Goal: Obtain resource: Obtain resource

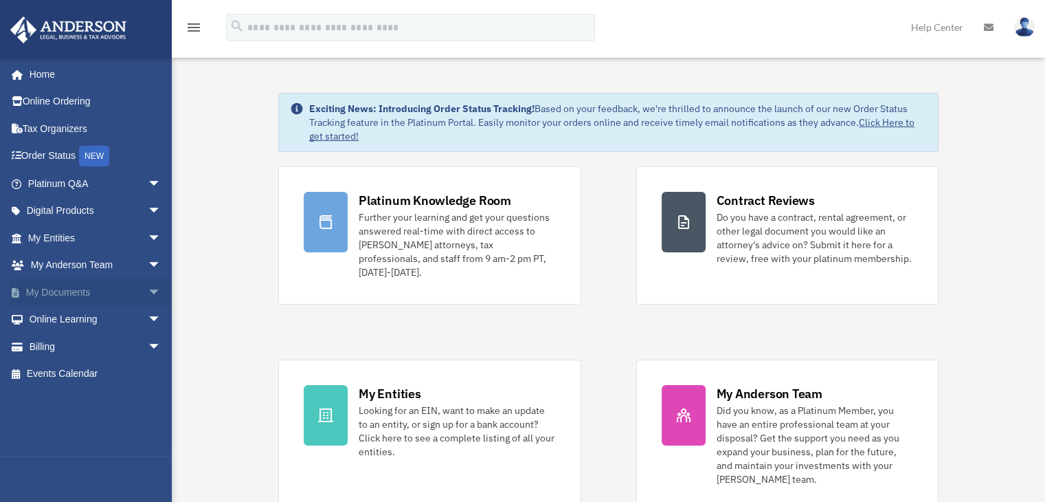
click at [148, 291] on span "arrow_drop_down" at bounding box center [161, 292] width 27 height 28
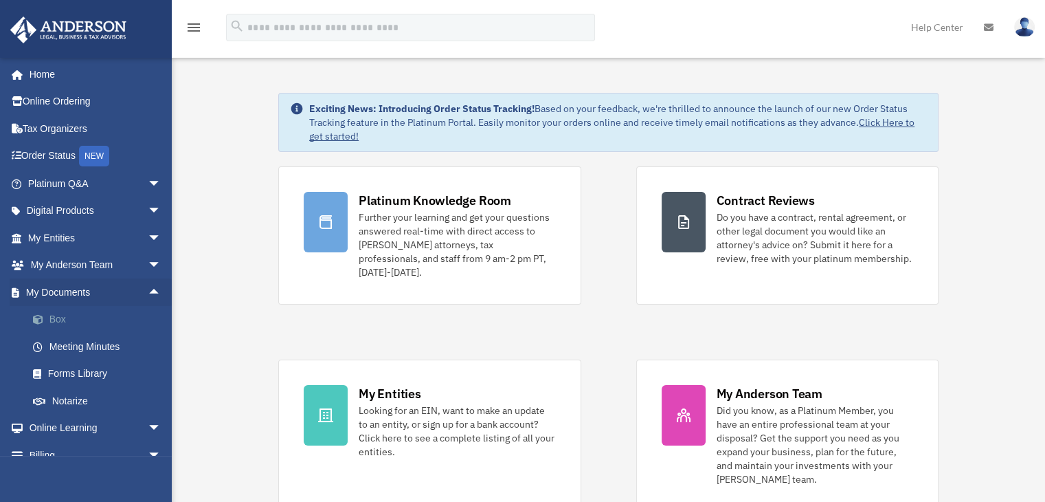
click at [70, 320] on link "Box" at bounding box center [100, 319] width 163 height 27
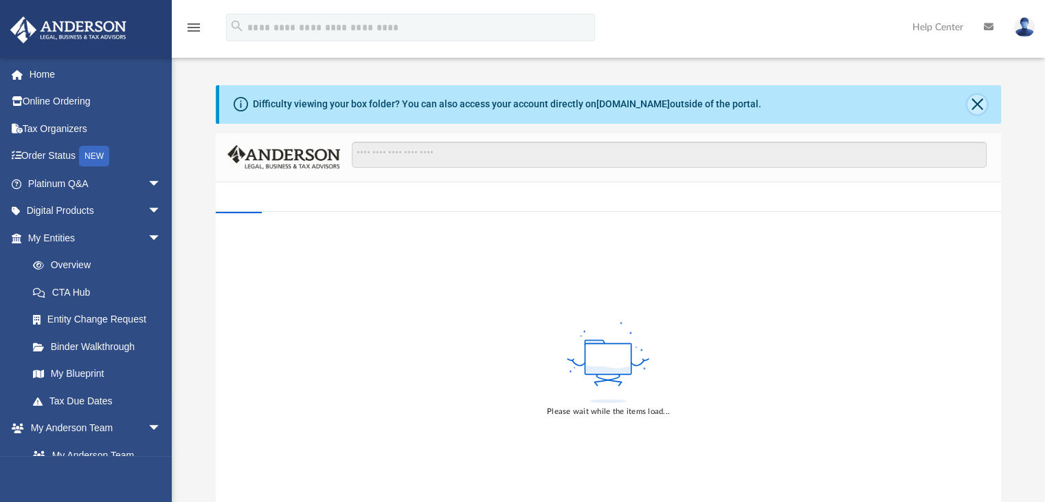
click at [974, 105] on button "Close" at bounding box center [977, 104] width 19 height 19
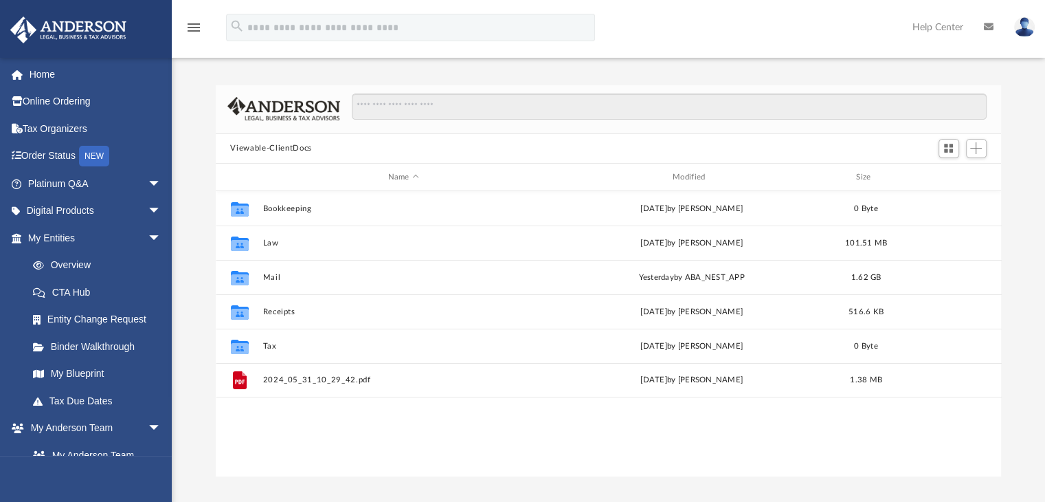
scroll to position [302, 775]
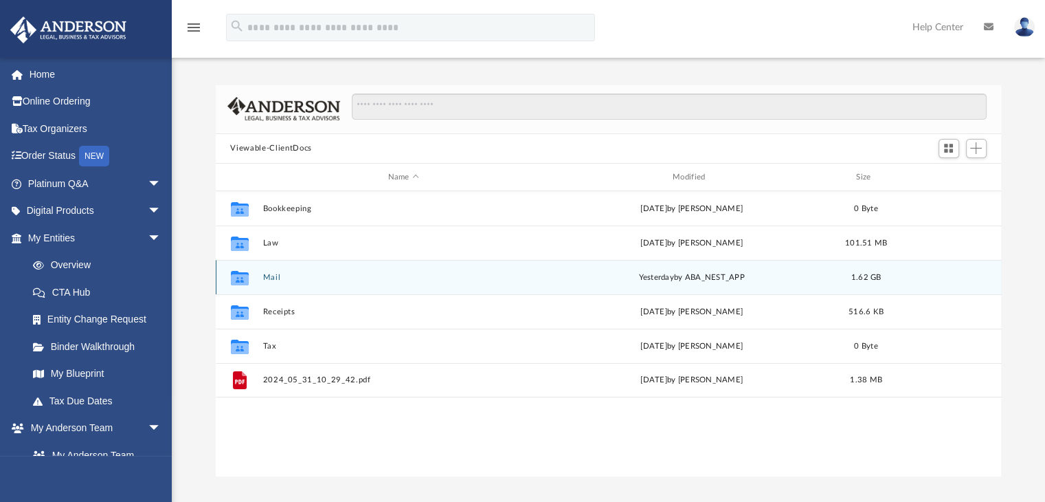
click at [266, 270] on div "Collaborated Folder Mail [DATE] by ABA_NEST_APP 1.62 GB" at bounding box center [609, 277] width 786 height 34
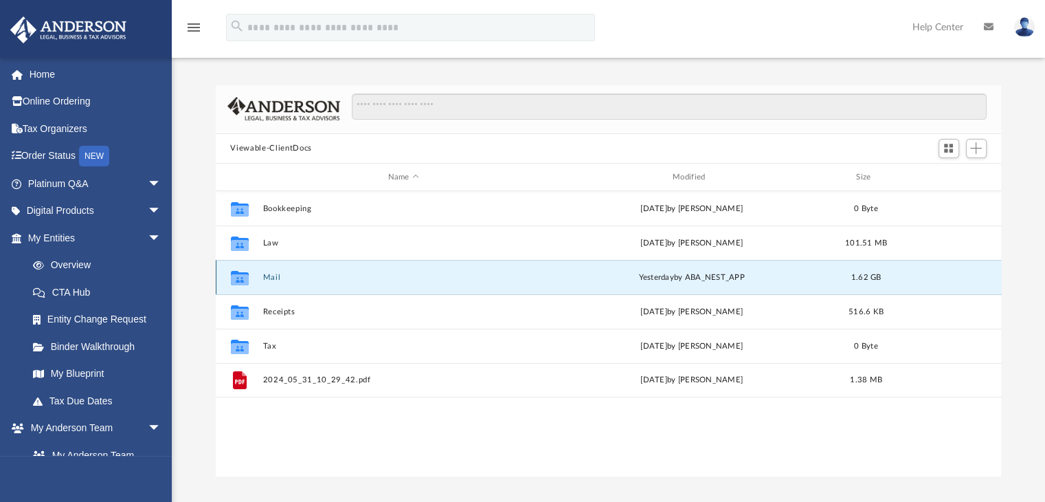
click at [268, 277] on button "Mail" at bounding box center [404, 277] width 282 height 9
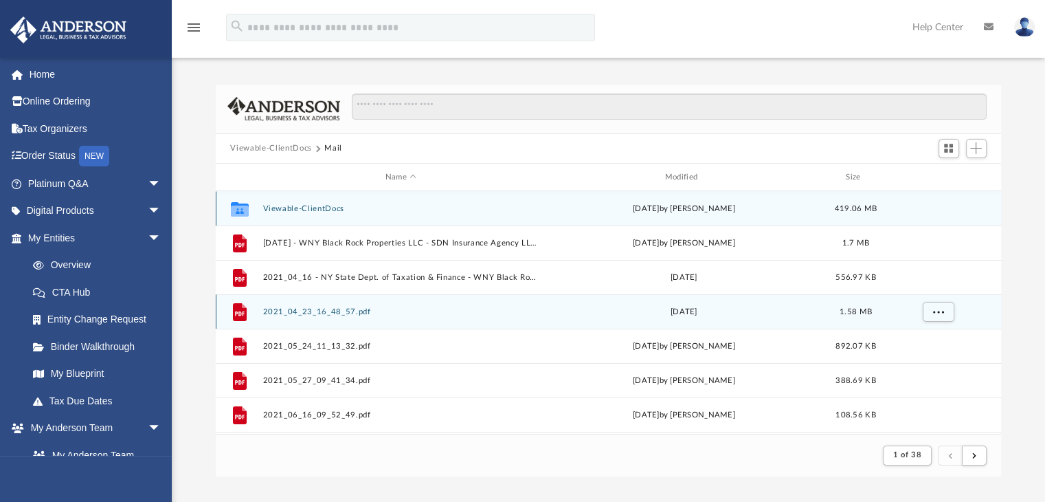
scroll to position [259, 775]
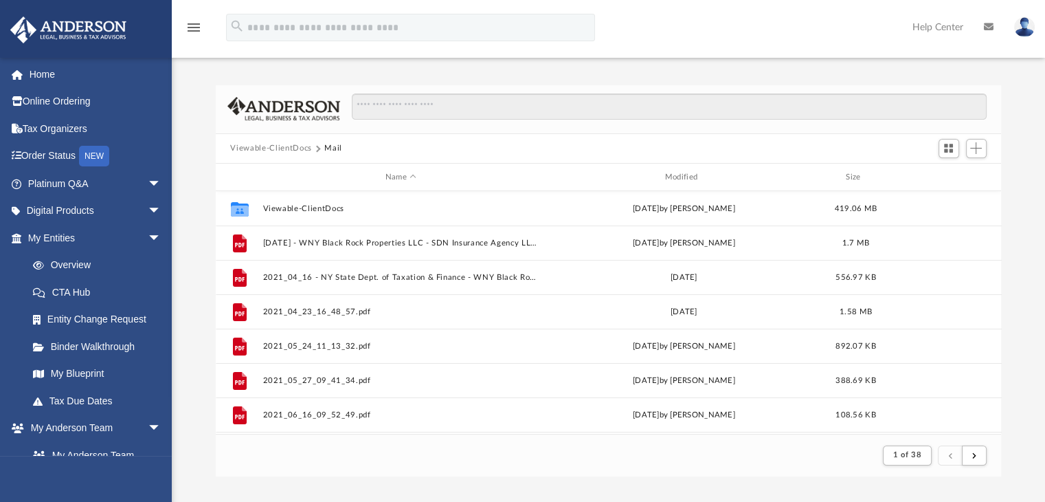
click at [627, 166] on div "Name Modified Size" at bounding box center [609, 177] width 786 height 27
click at [657, 175] on div "Modified" at bounding box center [683, 177] width 277 height 12
click at [678, 185] on div "Name Modified Size" at bounding box center [609, 177] width 786 height 27
click at [680, 179] on div "Modified" at bounding box center [683, 177] width 277 height 12
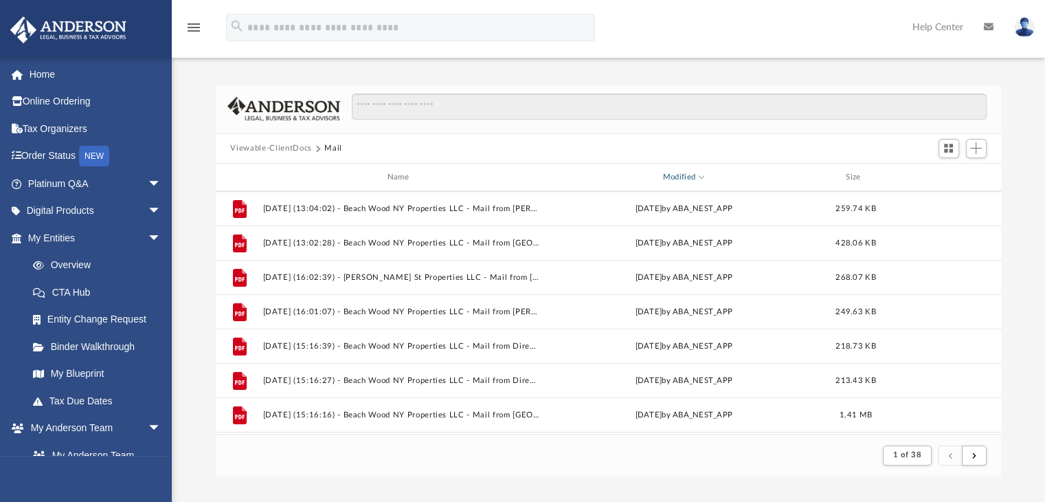
scroll to position [206, 0]
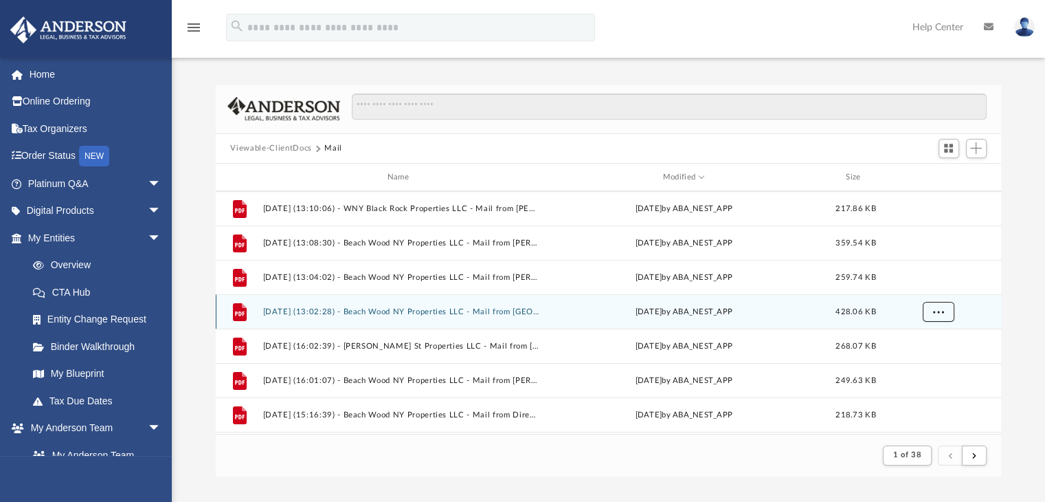
click at [935, 310] on span "More options" at bounding box center [938, 312] width 11 height 8
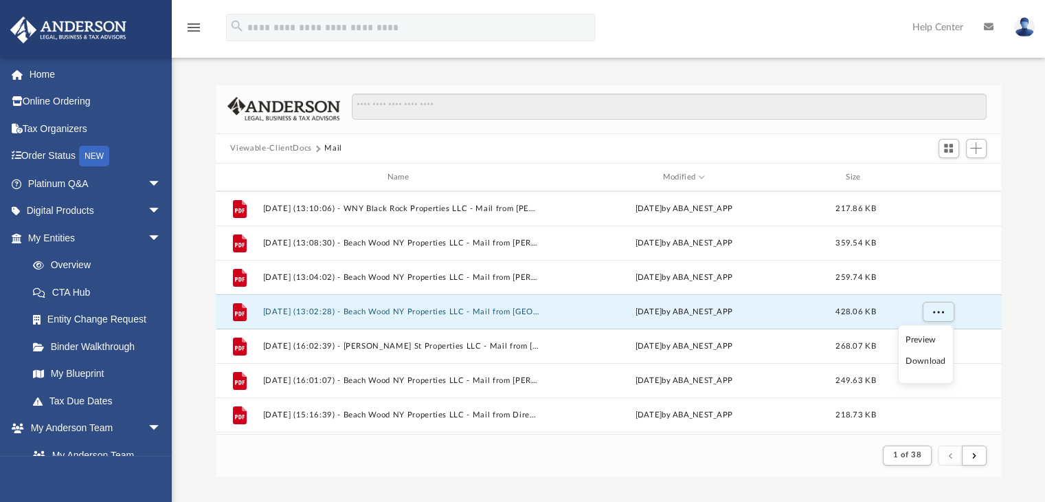
click at [922, 358] on li "Download" at bounding box center [926, 361] width 40 height 14
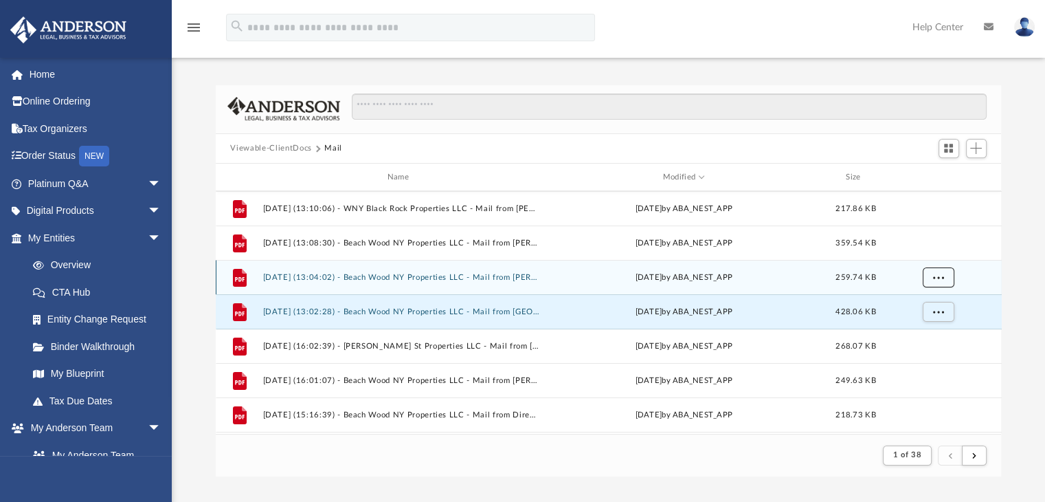
click at [931, 282] on button "More options" at bounding box center [938, 277] width 32 height 21
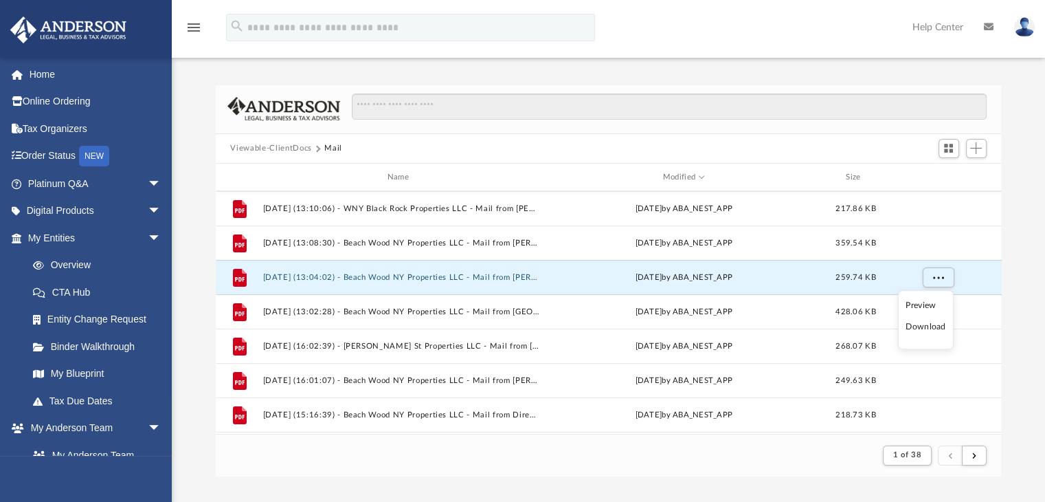
click at [932, 329] on li "Download" at bounding box center [926, 327] width 40 height 14
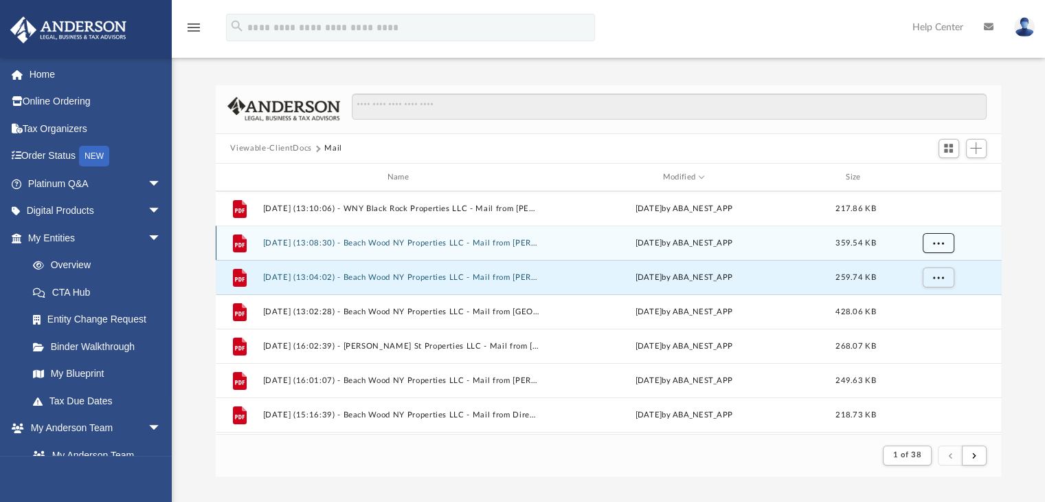
click at [935, 242] on span "More options" at bounding box center [938, 243] width 11 height 8
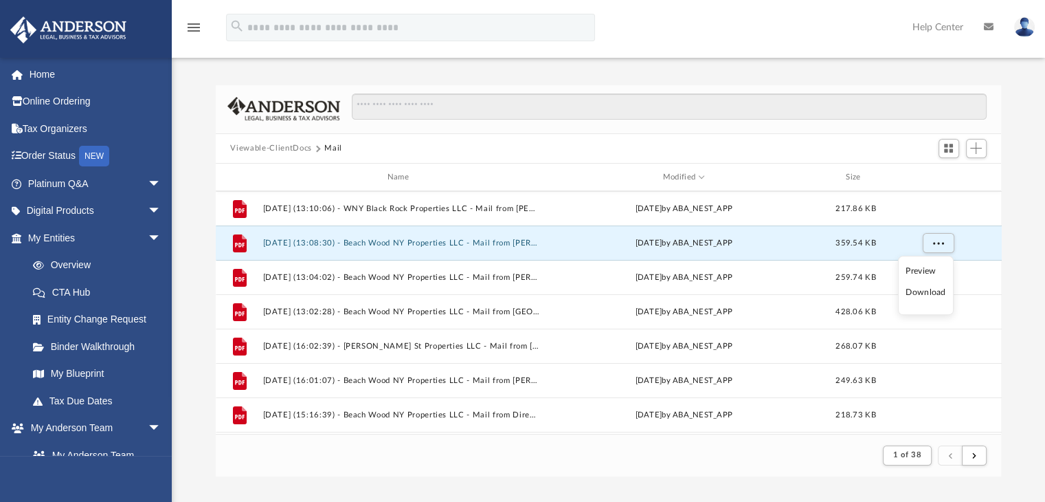
click at [931, 291] on li "Download" at bounding box center [926, 292] width 40 height 14
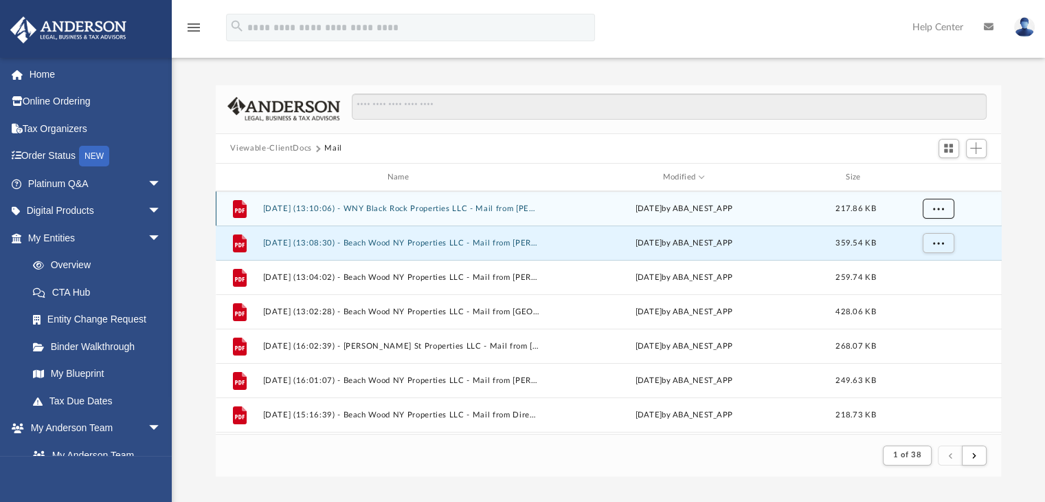
click at [939, 201] on button "More options" at bounding box center [938, 209] width 32 height 21
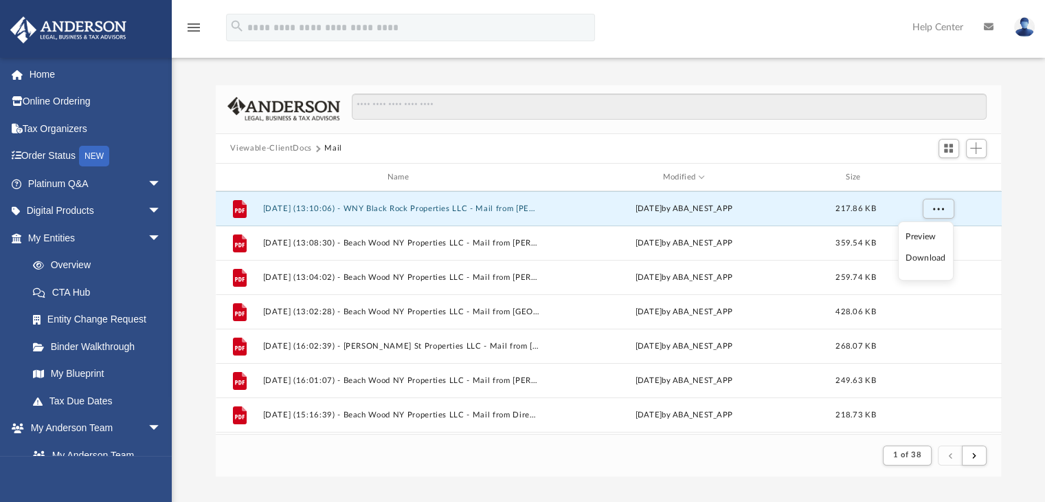
click at [924, 256] on li "Download" at bounding box center [926, 258] width 40 height 14
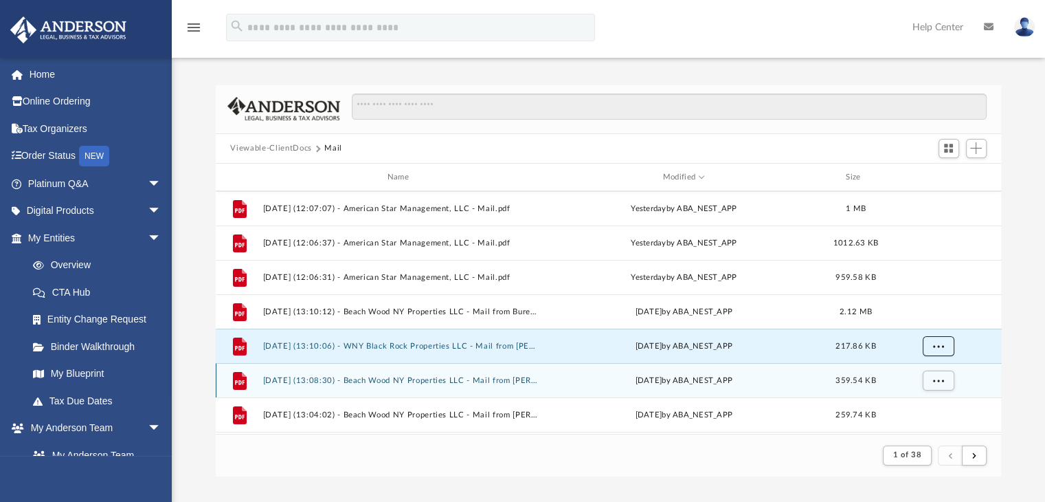
scroll to position [0, 0]
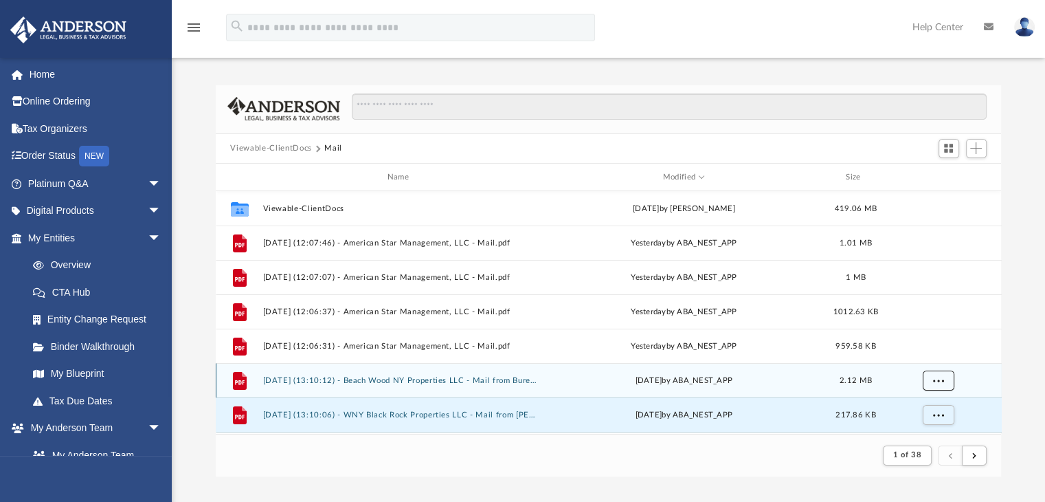
click at [943, 380] on span "More options" at bounding box center [938, 381] width 11 height 8
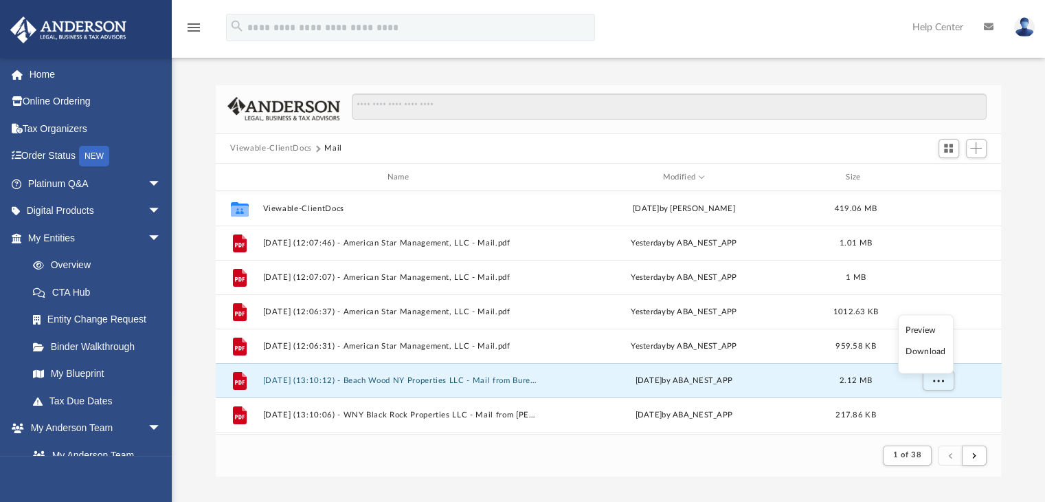
click at [935, 350] on li "Download" at bounding box center [926, 351] width 40 height 14
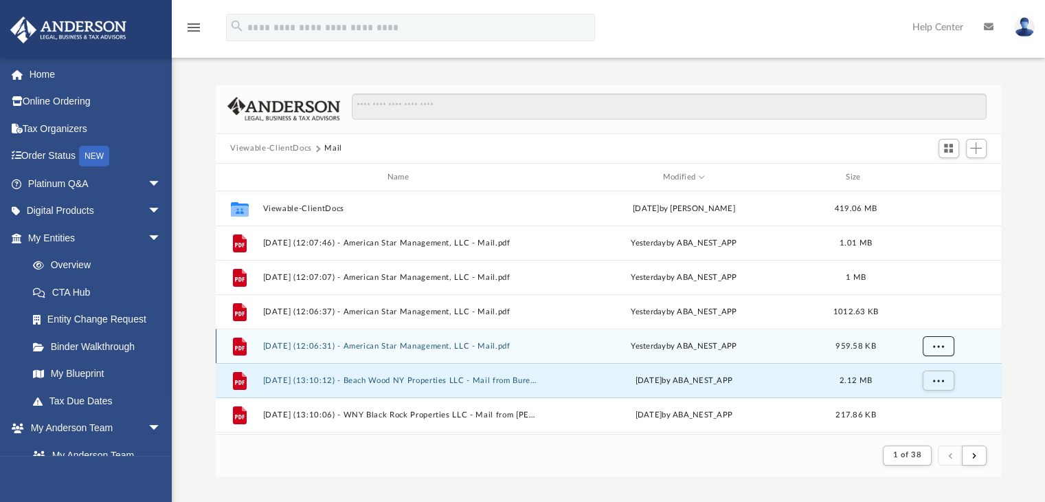
click at [942, 342] on span "More options" at bounding box center [938, 346] width 11 height 8
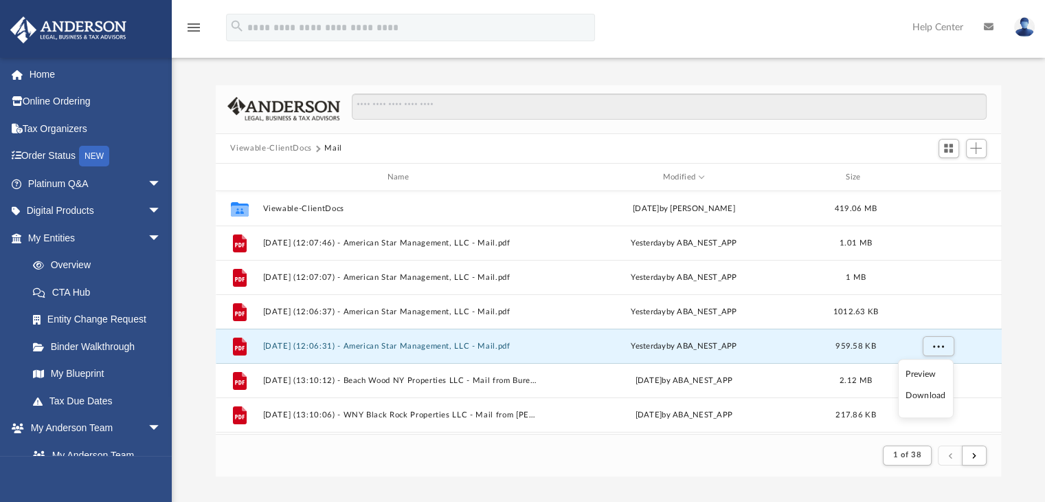
click at [918, 398] on li "Download" at bounding box center [926, 395] width 40 height 14
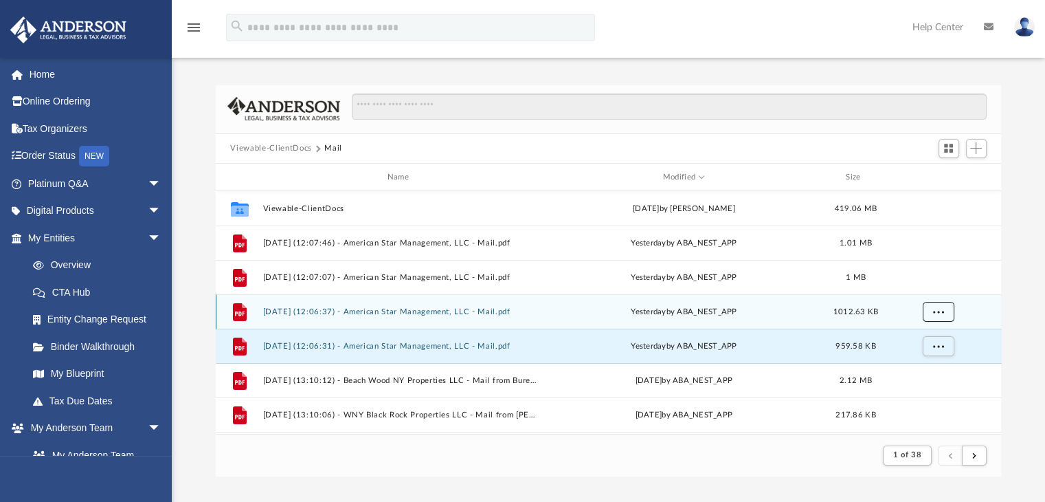
click at [935, 309] on span "More options" at bounding box center [938, 312] width 11 height 8
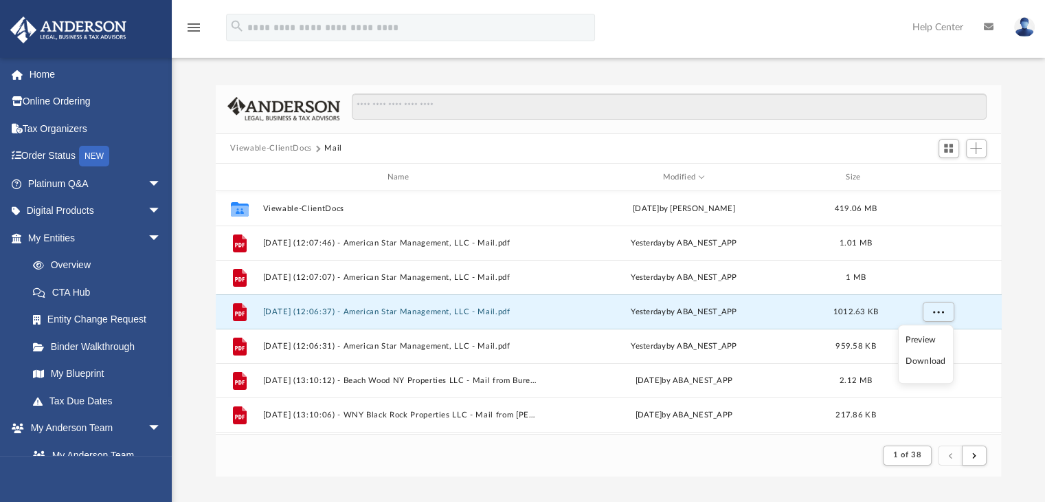
click at [918, 359] on li "Download" at bounding box center [926, 361] width 40 height 14
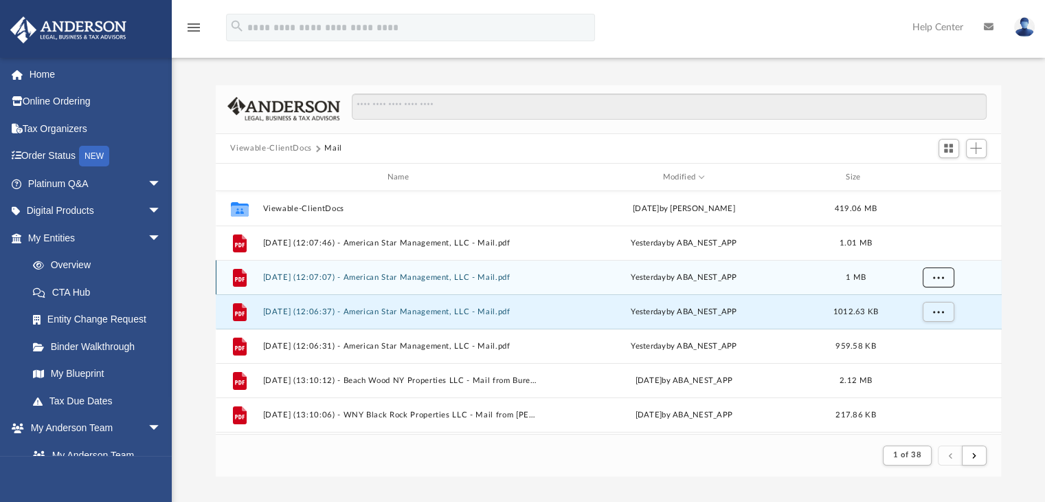
click at [940, 276] on span "More options" at bounding box center [938, 278] width 11 height 8
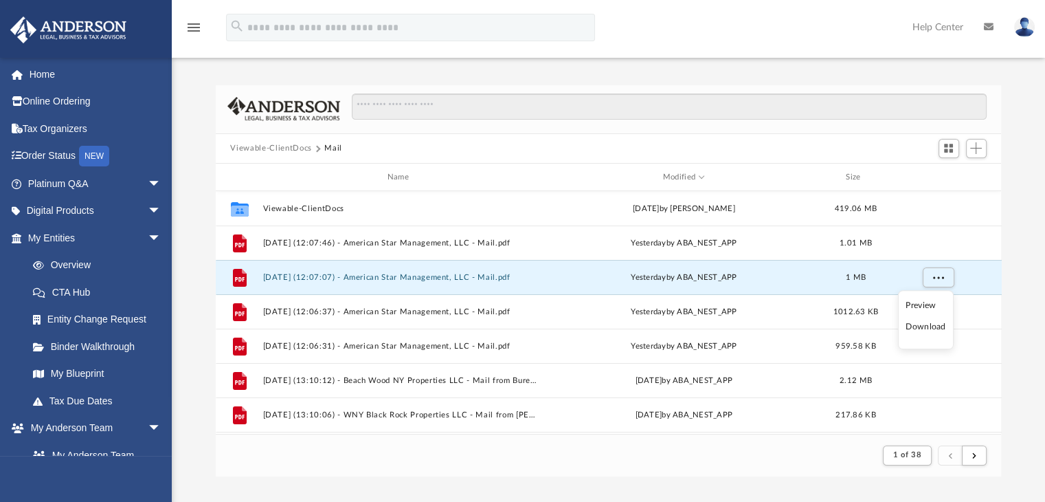
click at [922, 324] on li "Download" at bounding box center [926, 327] width 40 height 14
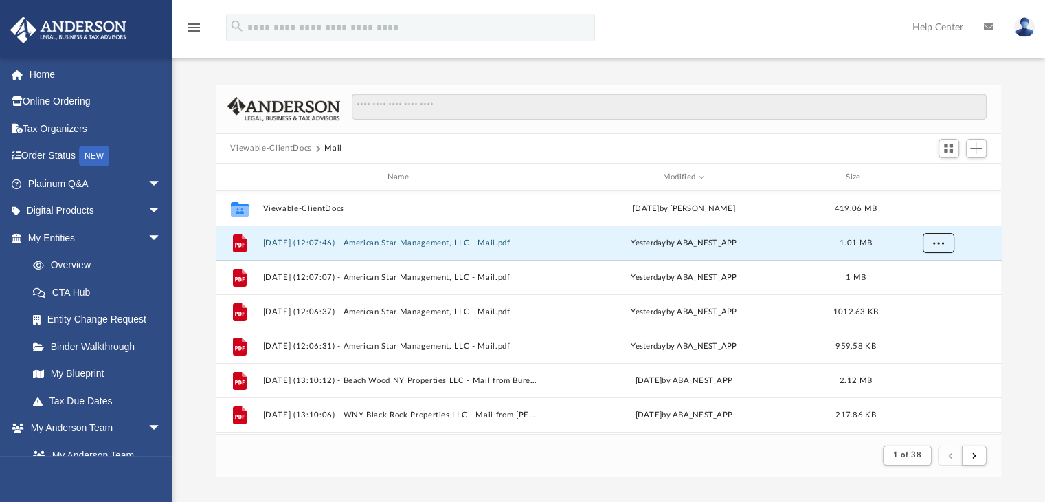
click at [937, 247] on button "More options" at bounding box center [938, 243] width 32 height 21
click at [933, 292] on li "Download" at bounding box center [926, 292] width 40 height 14
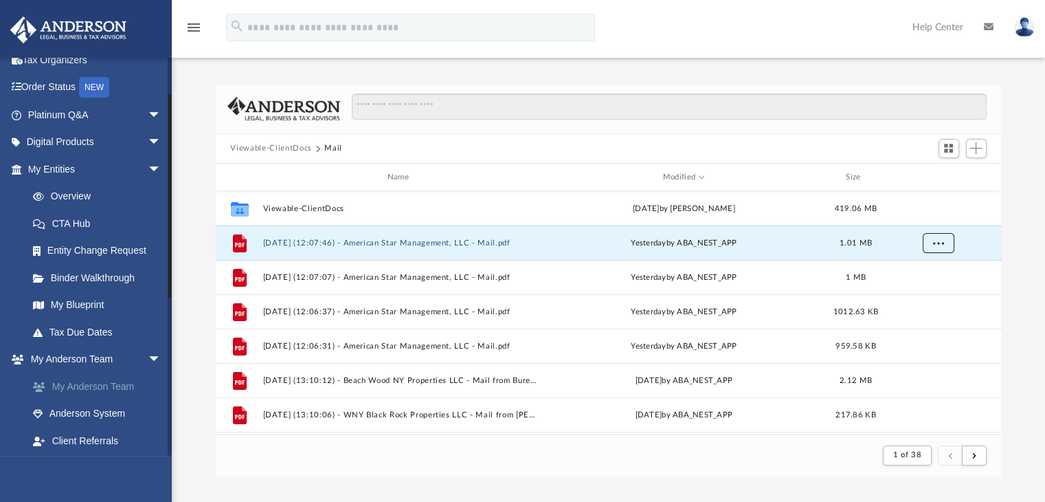
scroll to position [206, 0]
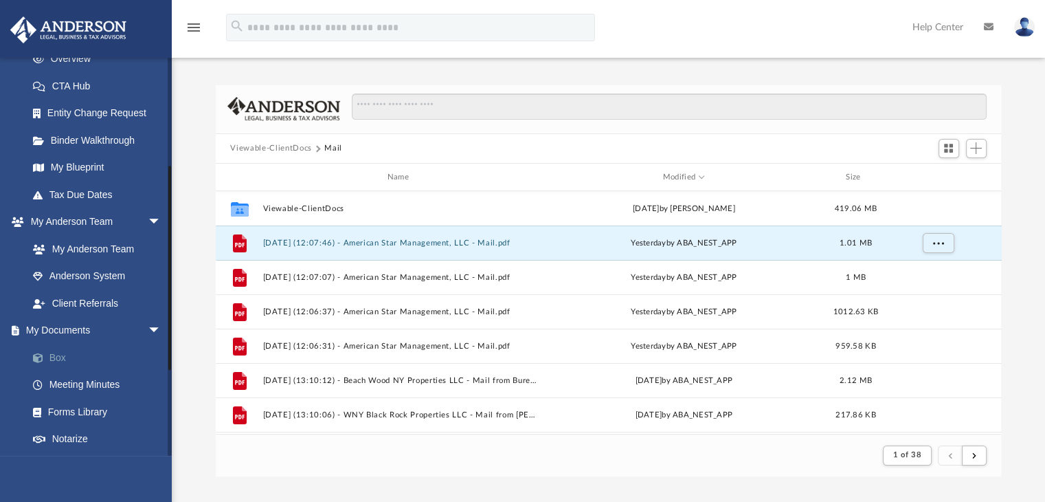
click at [55, 361] on link "Box" at bounding box center [100, 357] width 163 height 27
click at [55, 364] on link "Box" at bounding box center [100, 357] width 163 height 27
click at [280, 152] on button "Viewable-ClientDocs" at bounding box center [270, 148] width 81 height 12
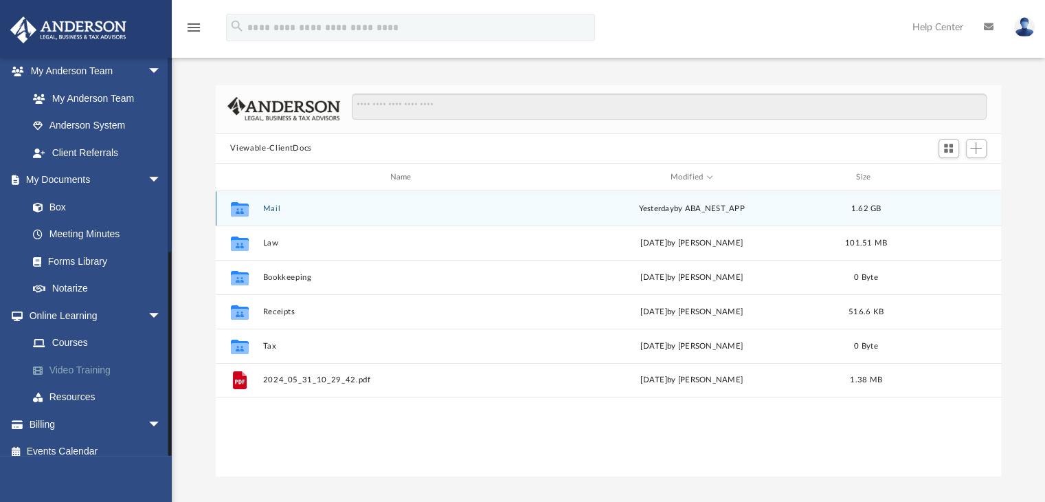
scroll to position [368, 0]
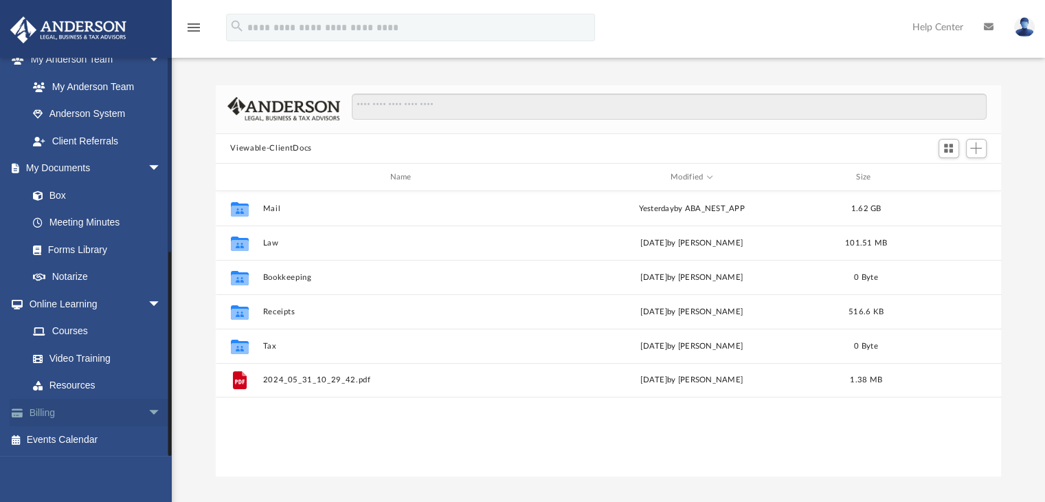
click at [89, 416] on link "Billing arrow_drop_down" at bounding box center [96, 412] width 173 height 27
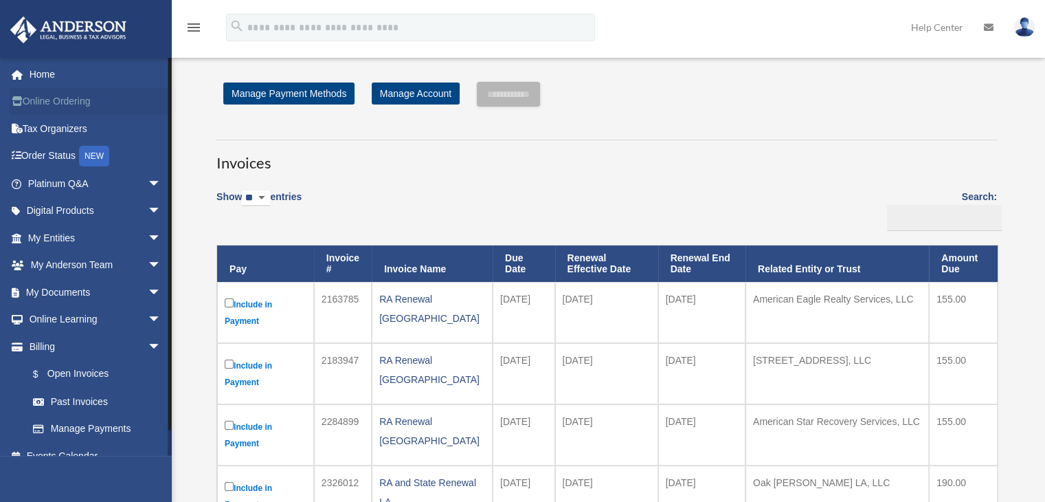
click at [59, 108] on link "Online Ordering" at bounding box center [96, 101] width 173 height 27
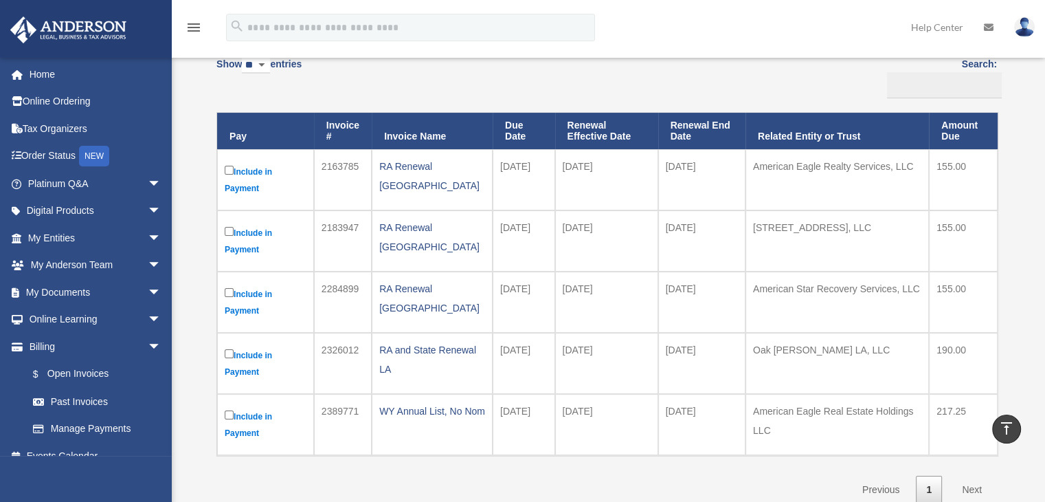
scroll to position [69, 0]
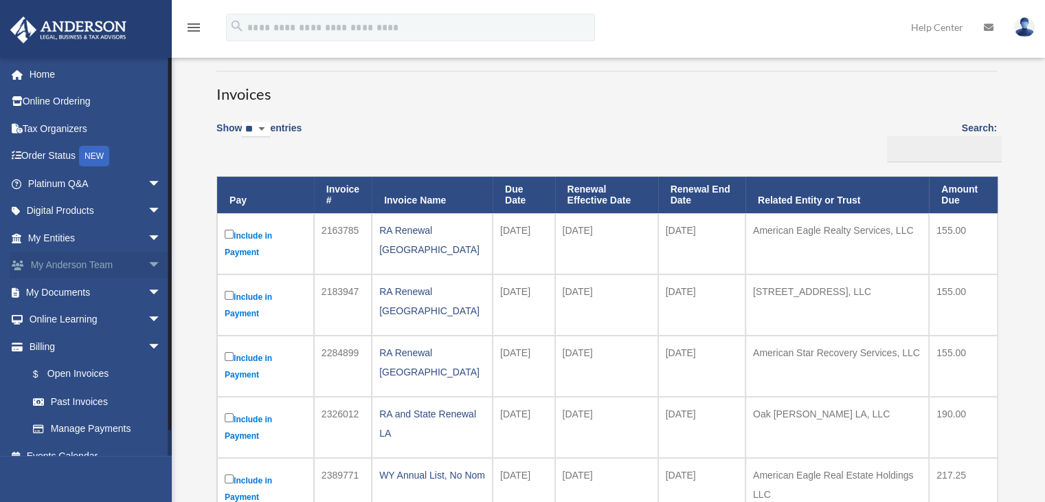
click at [148, 268] on span "arrow_drop_down" at bounding box center [161, 266] width 27 height 28
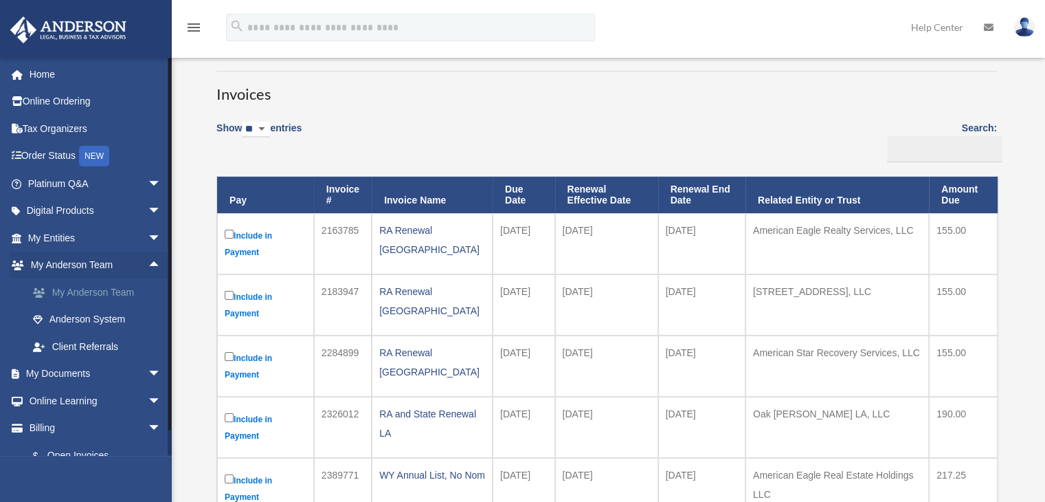
click at [133, 287] on link "My Anderson Team" at bounding box center [100, 291] width 163 height 27
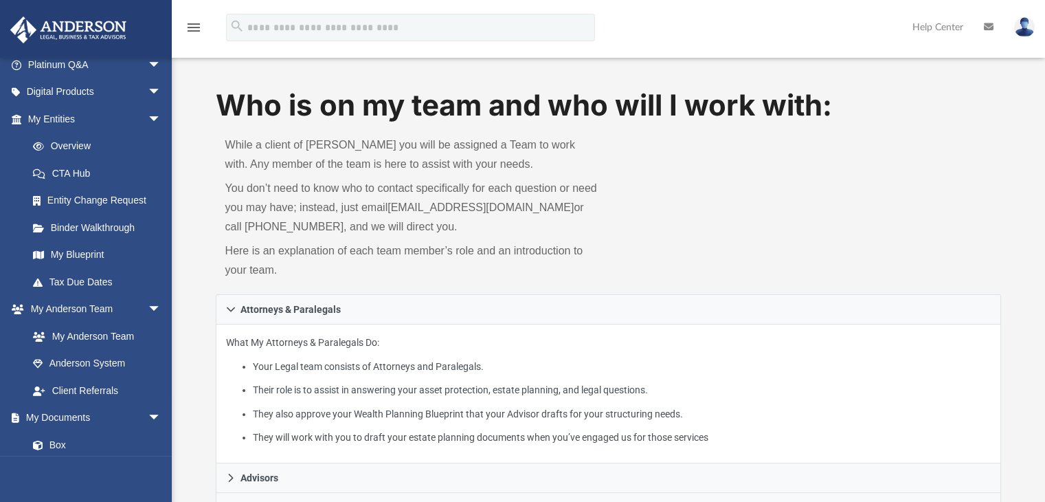
scroll to position [137, 0]
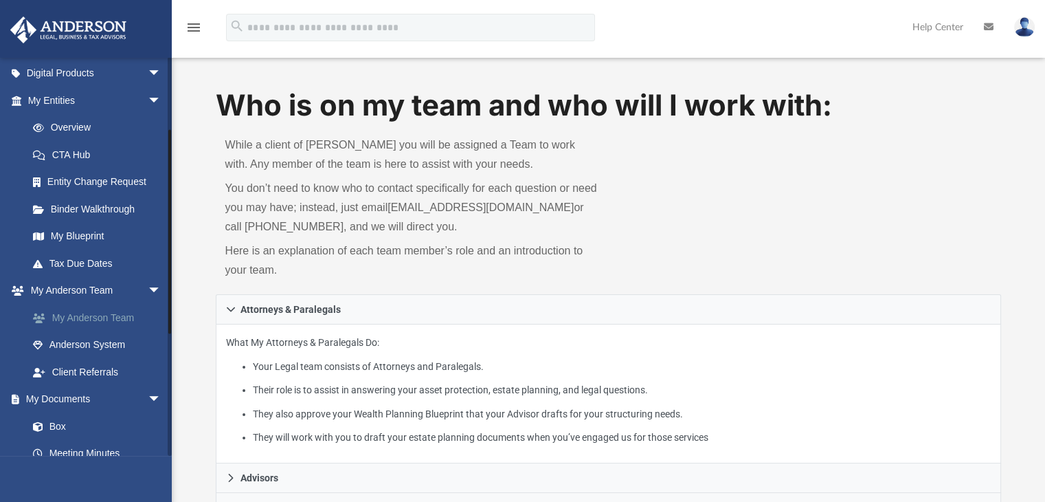
click at [118, 317] on link "My Anderson Team" at bounding box center [100, 317] width 163 height 27
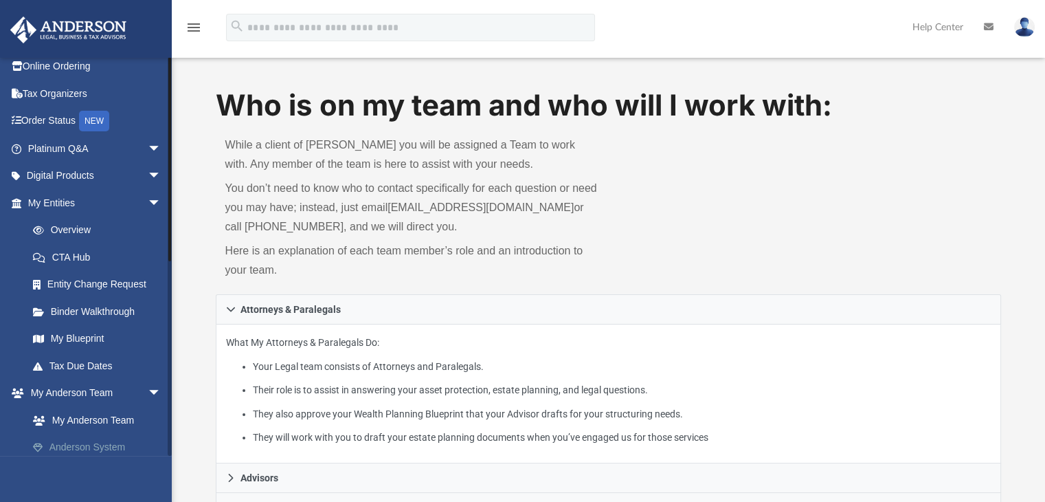
scroll to position [0, 0]
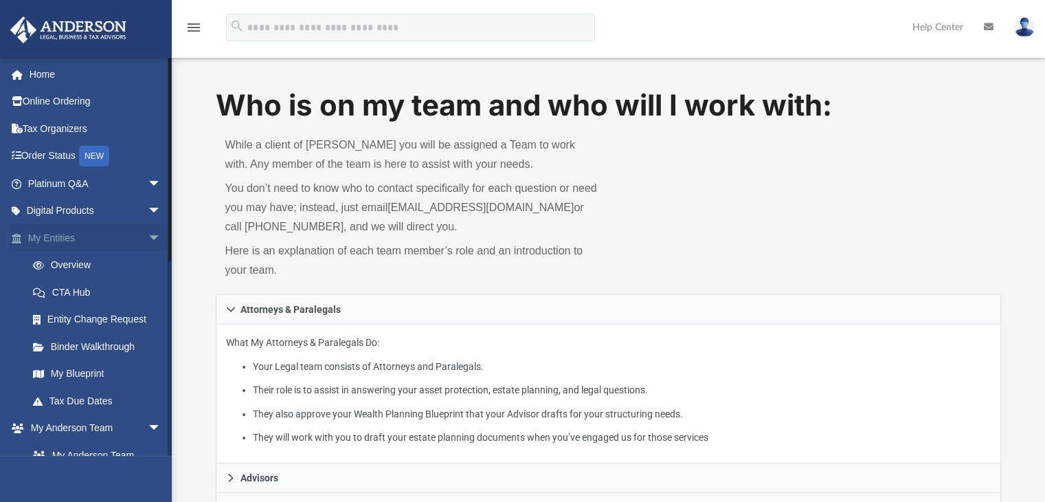
click at [148, 237] on span "arrow_drop_down" at bounding box center [161, 238] width 27 height 28
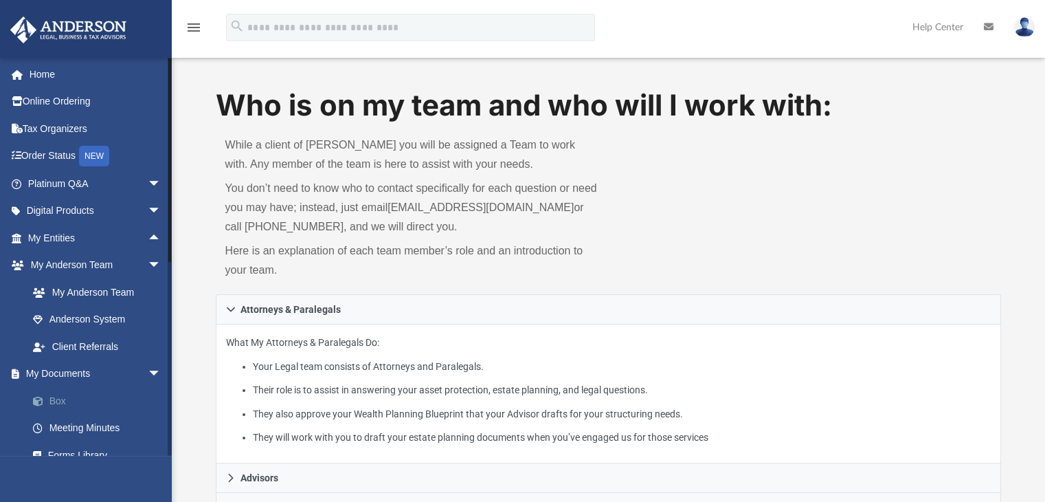
scroll to position [69, 0]
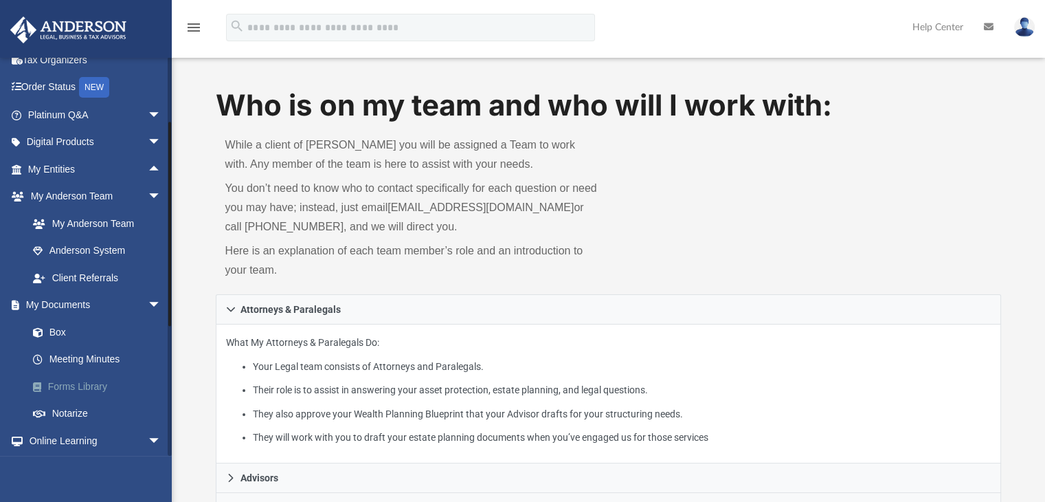
click at [69, 388] on link "Forms Library" at bounding box center [100, 385] width 163 height 27
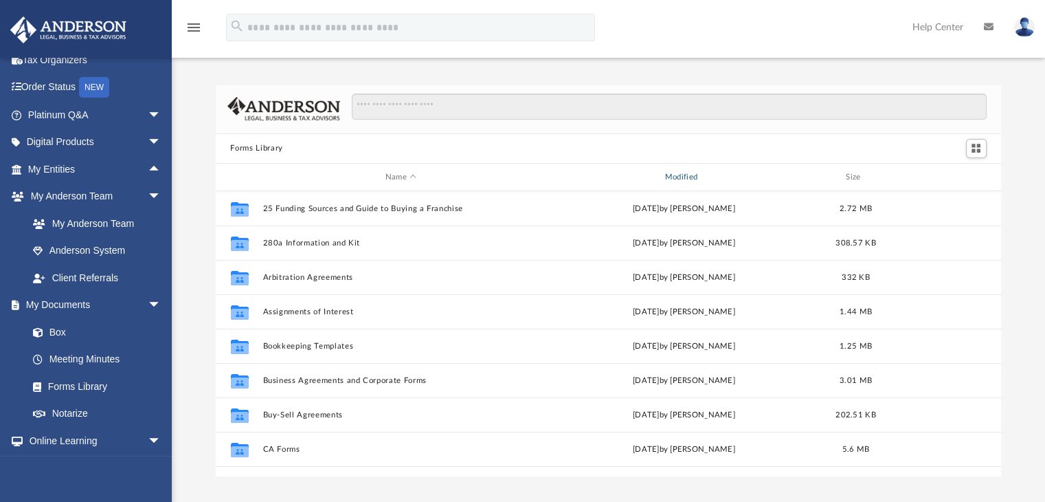
click at [729, 172] on div "Modified" at bounding box center [683, 177] width 277 height 12
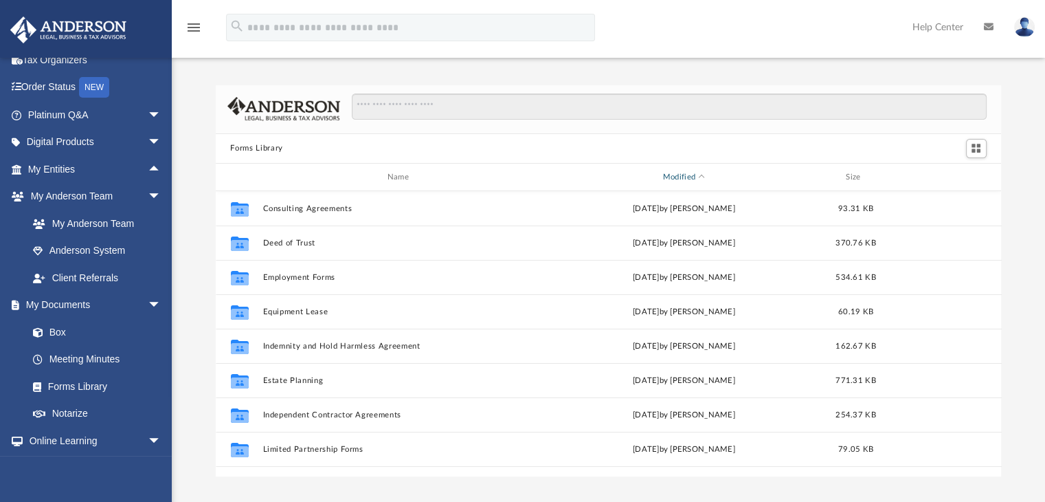
click at [729, 172] on div "Modified" at bounding box center [683, 177] width 277 height 12
